Goal: Task Accomplishment & Management: Use online tool/utility

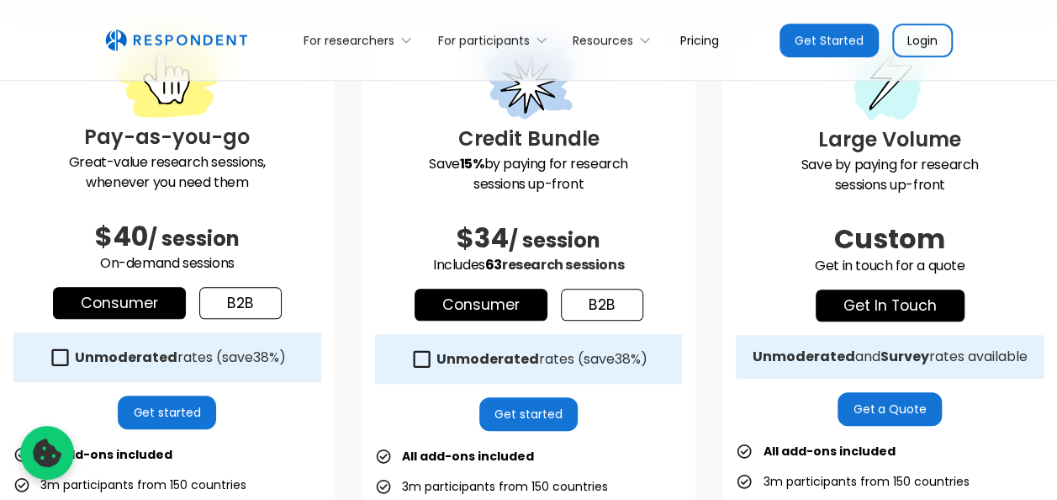
scroll to position [502, 0]
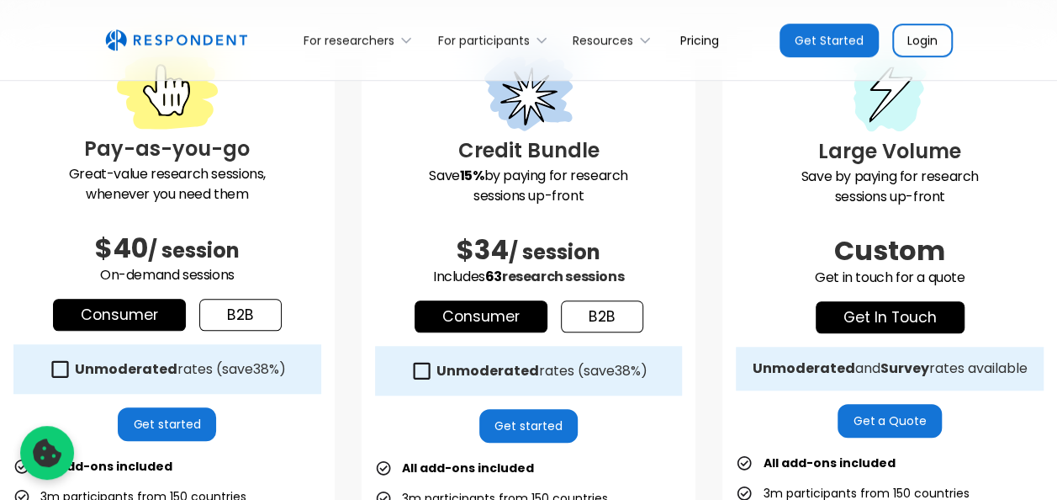
click at [60, 368] on icon at bounding box center [60, 368] width 23 height 23
click at [124, 307] on link "Consumer" at bounding box center [119, 315] width 133 height 32
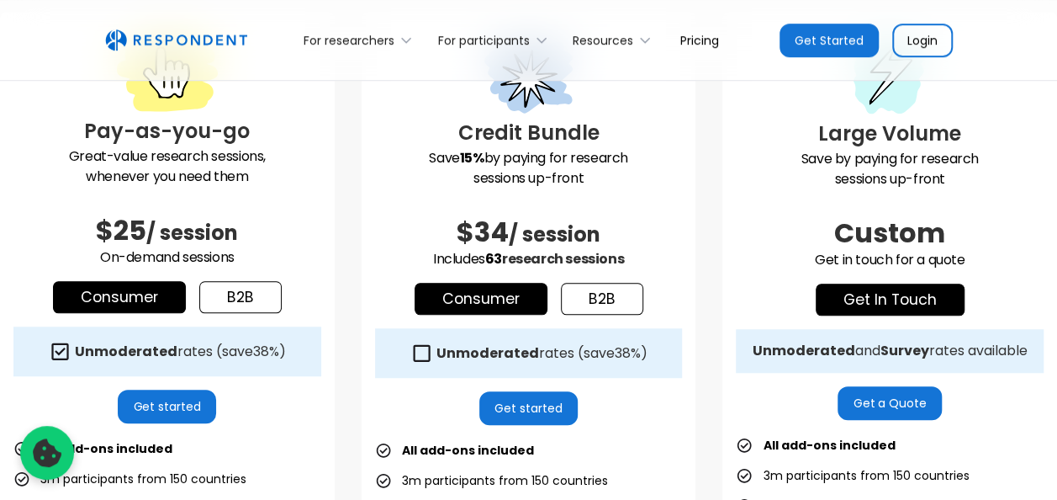
scroll to position [514, 0]
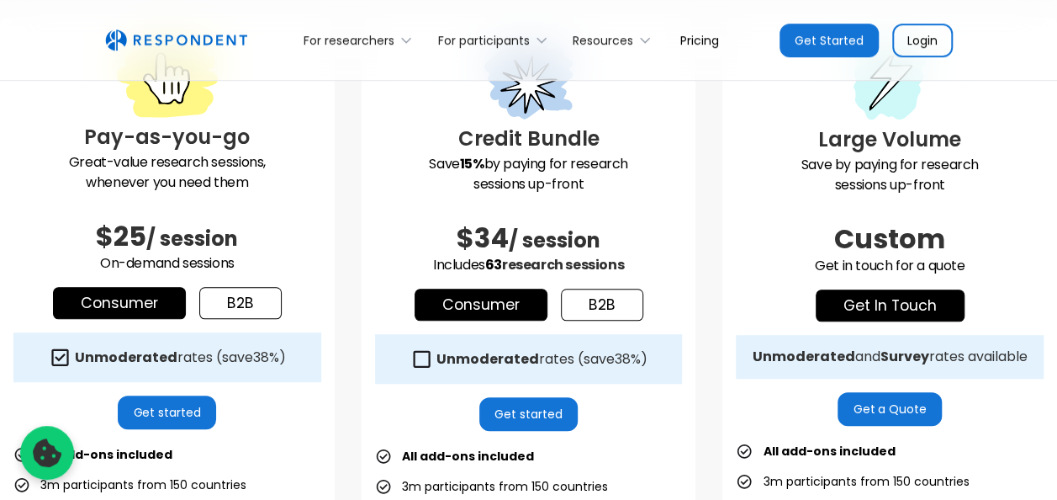
click at [143, 412] on link "Get started" at bounding box center [167, 412] width 98 height 34
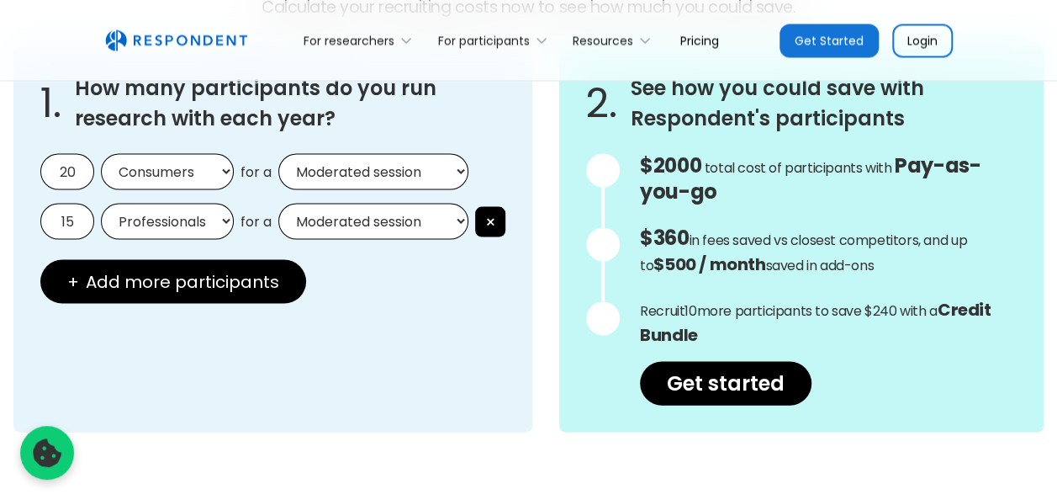
scroll to position [1547, 0]
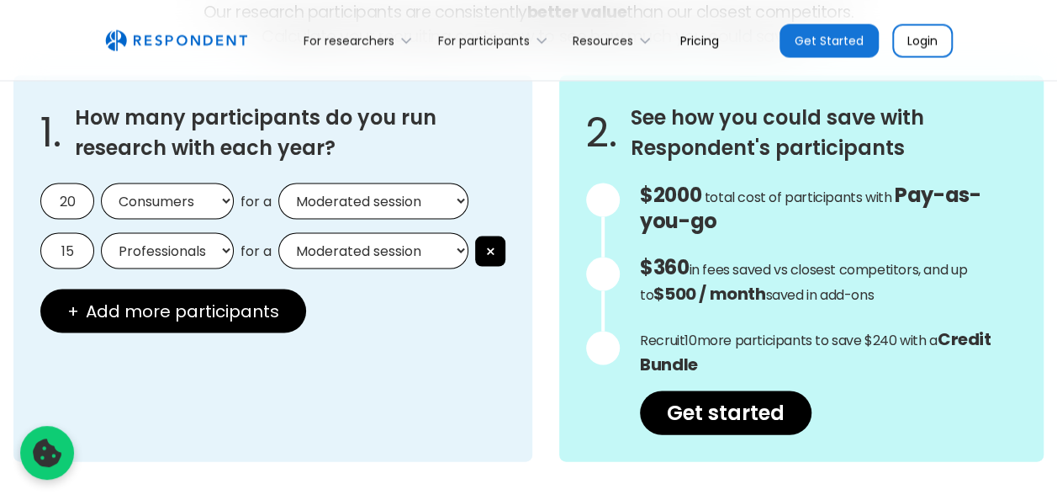
click at [200, 190] on select "Consumers Professionals" at bounding box center [167, 200] width 133 height 36
click at [335, 205] on select "Moderated session Unmoderated session" at bounding box center [373, 200] width 190 height 36
select select "unmoderated"
click at [278, 182] on select "Moderated session Unmoderated session" at bounding box center [373, 200] width 190 height 36
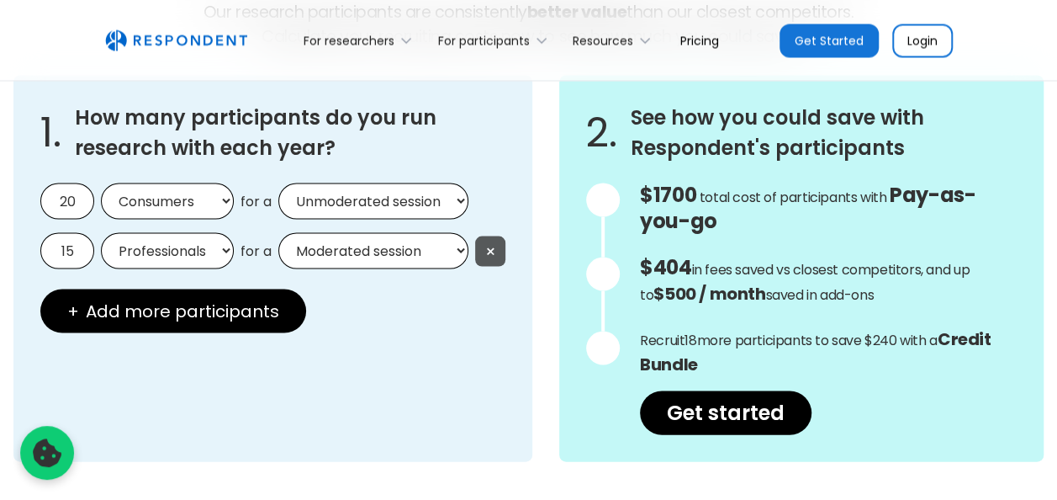
click at [491, 241] on button "×" at bounding box center [490, 250] width 30 height 30
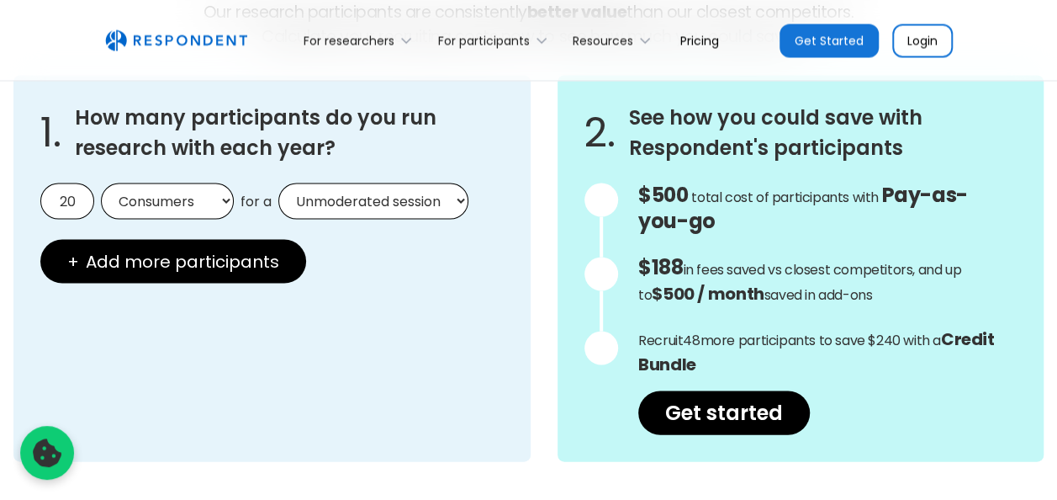
click at [190, 54] on div "For researchers Product Recruit Participants Respondent API Integrations Resear…" at bounding box center [529, 40] width 875 height 40
click at [191, 47] on img "home" at bounding box center [176, 40] width 142 height 22
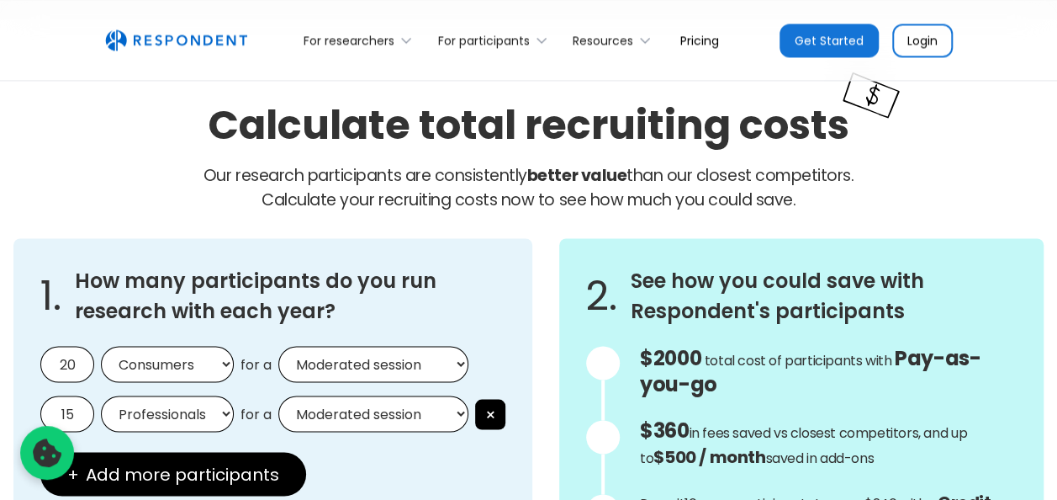
scroll to position [1408, 0]
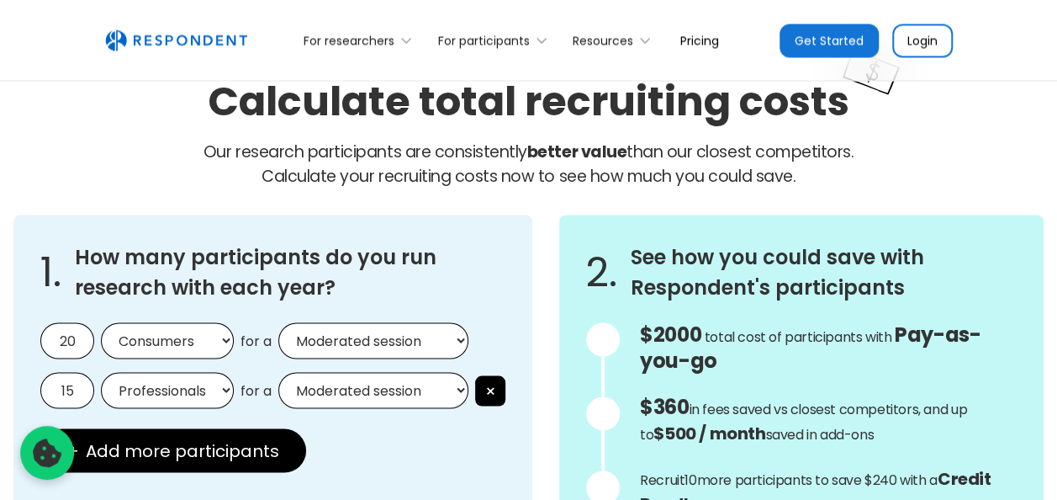
click at [509, 400] on div "1. How many participants do you run research with each year? 20 Consumers Profe…" at bounding box center [272, 407] width 519 height 386
click at [498, 389] on button "×" at bounding box center [490, 390] width 30 height 30
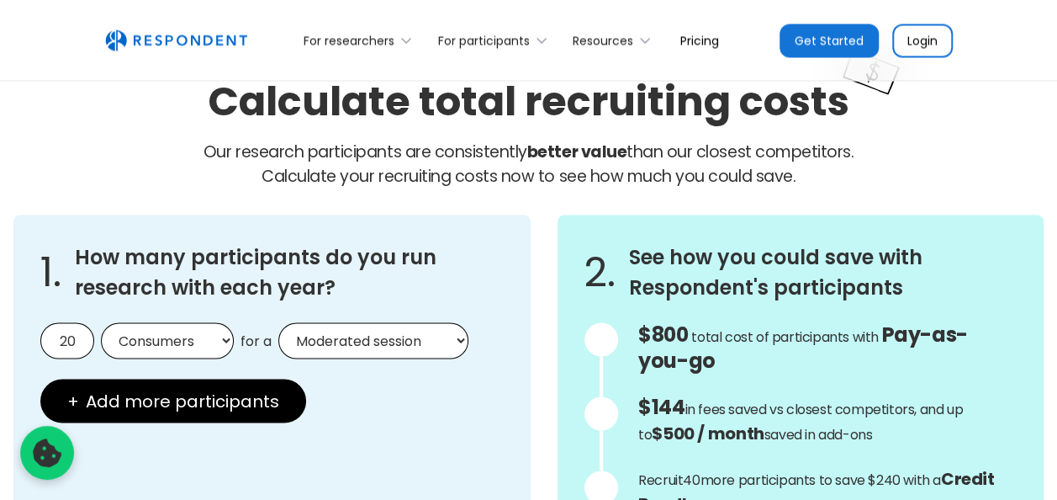
click at [346, 341] on select "Moderated session Unmoderated session" at bounding box center [373, 340] width 190 height 36
click at [278, 322] on select "Moderated session Unmoderated session" at bounding box center [373, 340] width 190 height 36
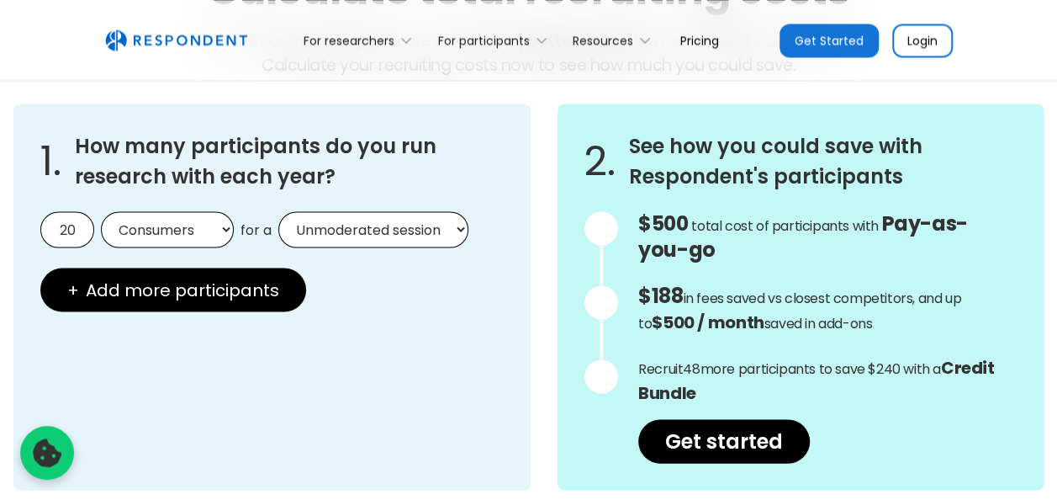
scroll to position [1524, 0]
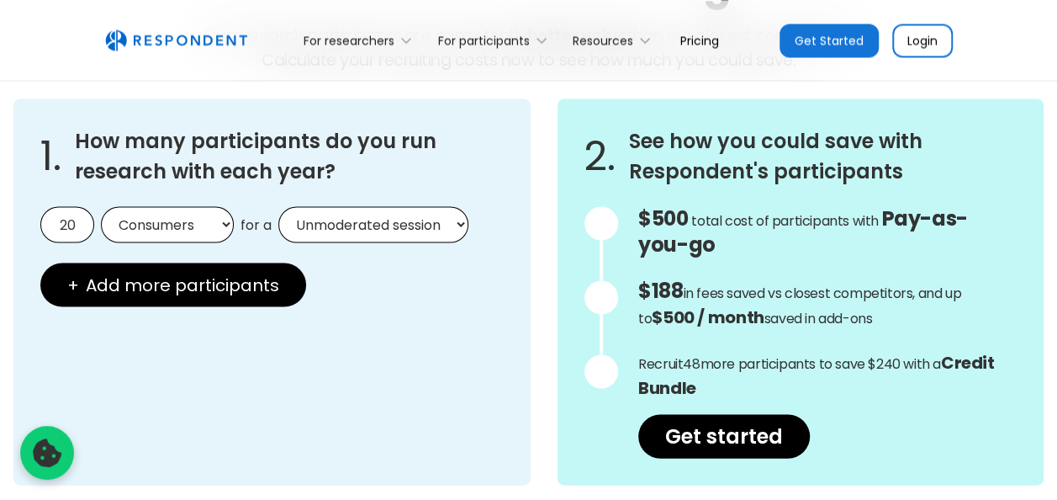
drag, startPoint x: 383, startPoint y: 225, endPoint x: 343, endPoint y: 204, distance: 45.5
click at [343, 204] on div "1. How many participants do you run research with each year? 20 Consumers Profe…" at bounding box center [271, 291] width 517 height 386
click at [352, 220] on select "Moderated session Unmoderated session" at bounding box center [373, 224] width 190 height 36
click at [278, 206] on select "Moderated session Unmoderated session" at bounding box center [373, 224] width 190 height 36
click at [409, 234] on select "Moderated session Unmoderated session" at bounding box center [373, 224] width 190 height 36
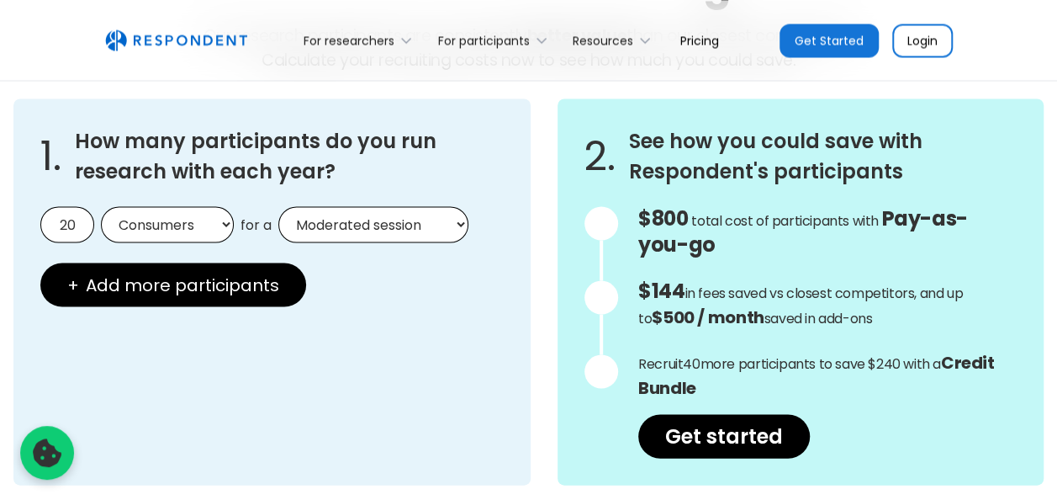
select select "unmoderated"
click at [278, 206] on select "Moderated session Unmoderated session" at bounding box center [373, 224] width 190 height 36
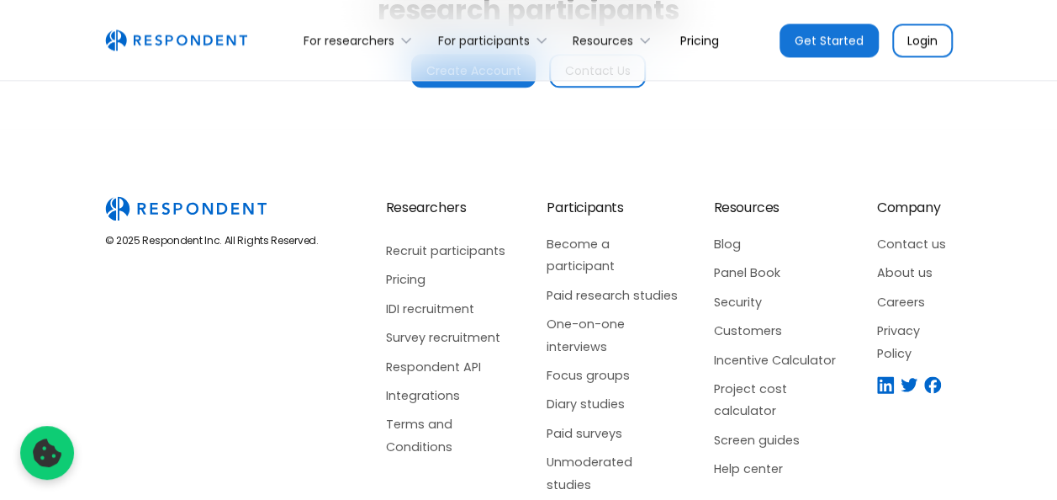
scroll to position [4216, 0]
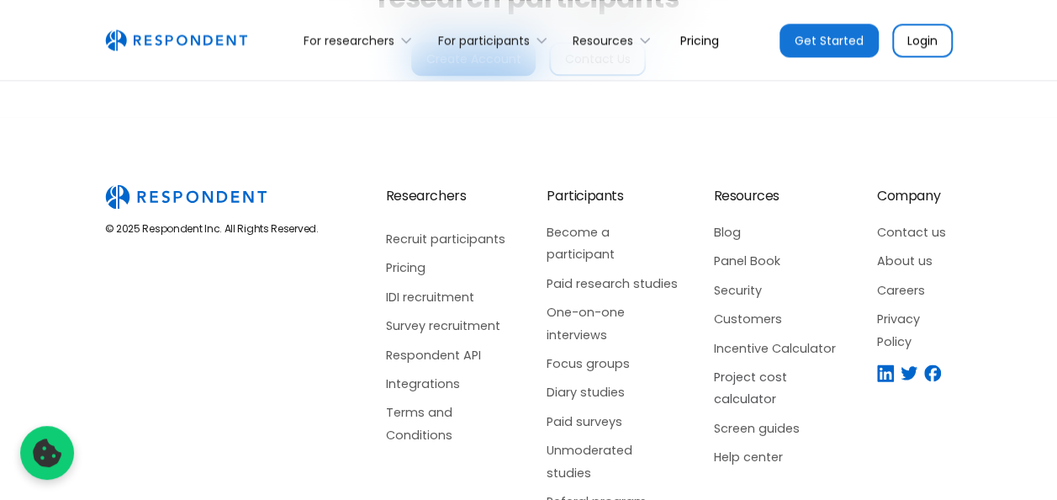
click at [734, 375] on link "Project cost calculator" at bounding box center [778, 388] width 130 height 45
